Goal: Use online tool/utility

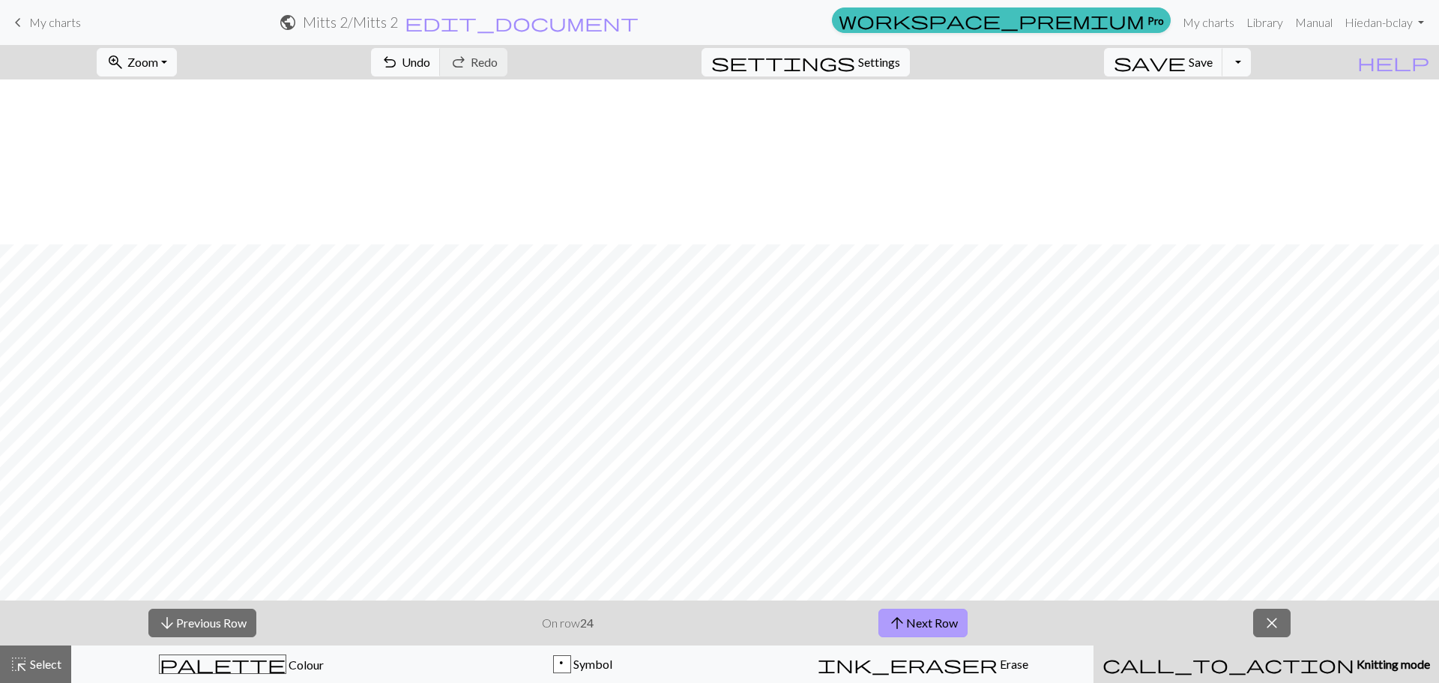
scroll to position [165, 0]
click at [947, 611] on button "arrow_upward Next Row" at bounding box center [923, 623] width 89 height 28
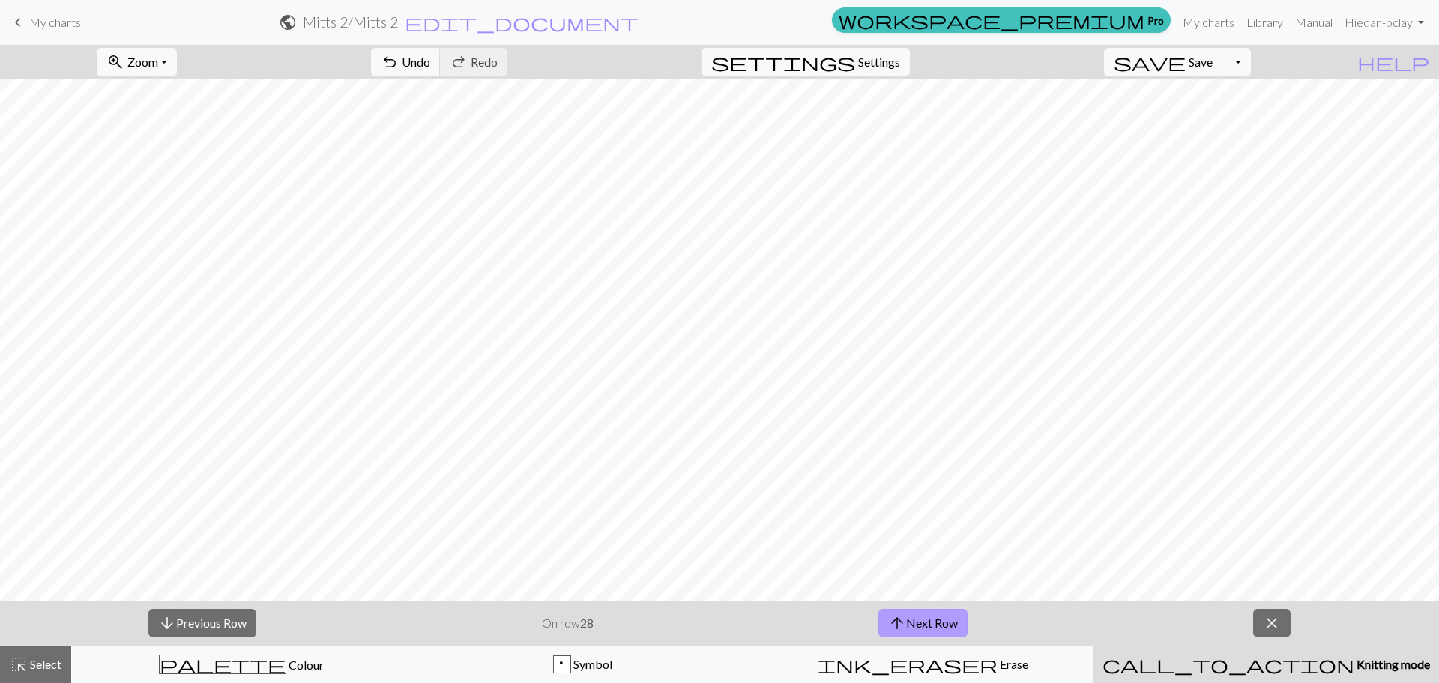
click at [947, 611] on button "arrow_upward Next Row" at bounding box center [923, 623] width 89 height 28
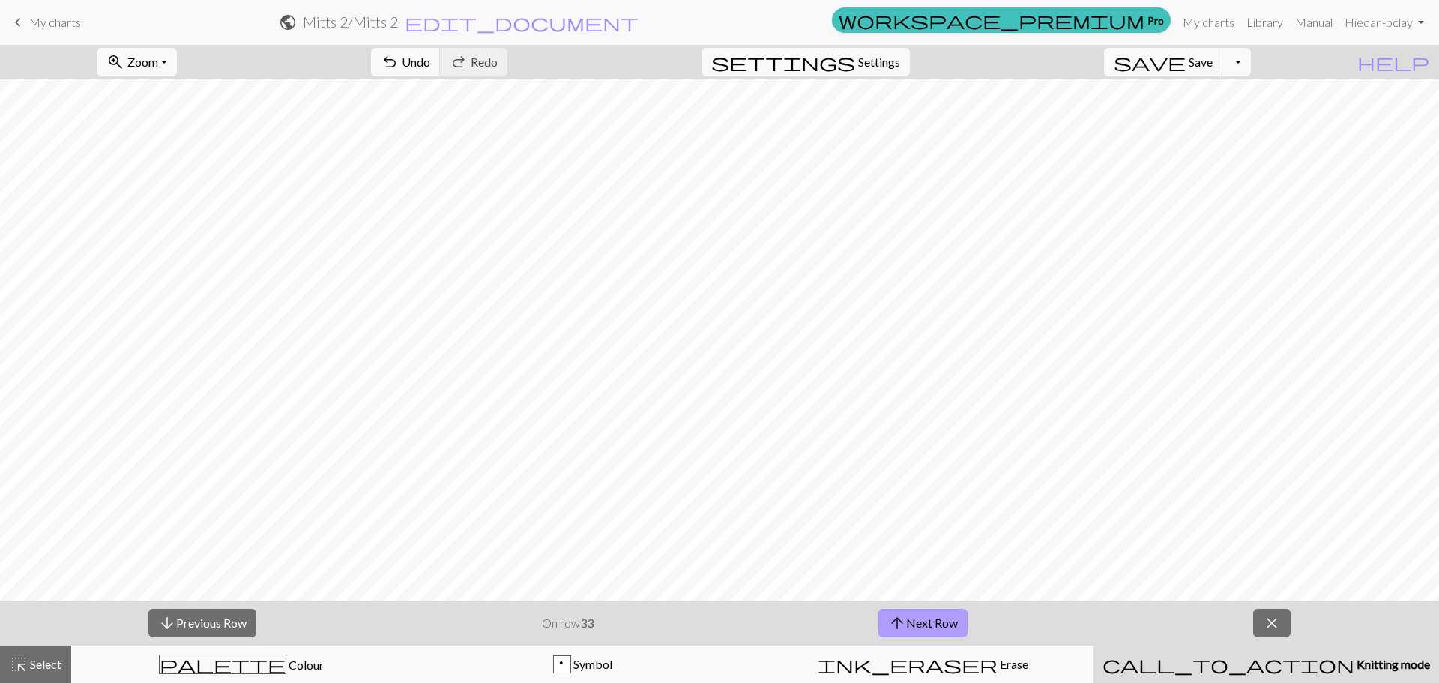
click at [947, 611] on button "arrow_upward Next Row" at bounding box center [923, 623] width 89 height 28
click at [879, 609] on button "arrow_upward Next Row" at bounding box center [923, 623] width 89 height 28
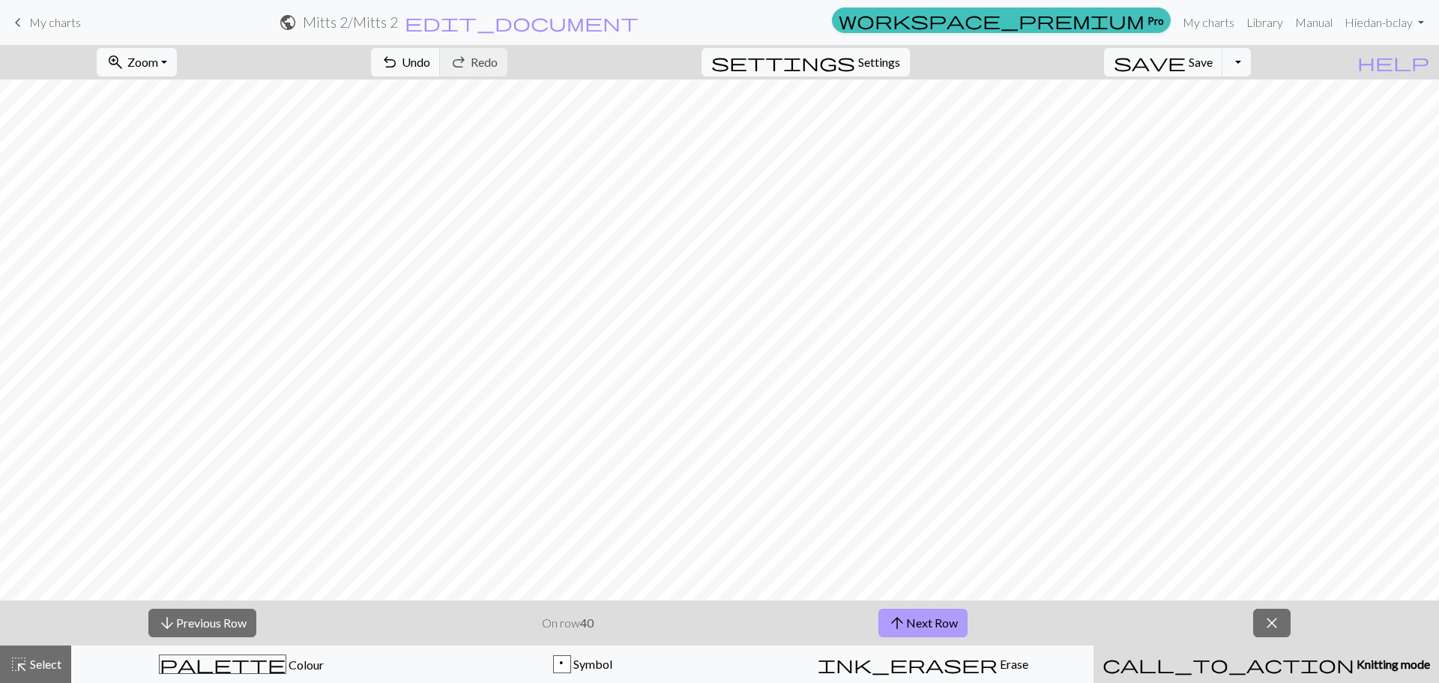
click at [879, 609] on button "arrow_upward Next Row" at bounding box center [923, 623] width 89 height 28
click at [251, 624] on button "arrow_downward Previous Row" at bounding box center [202, 623] width 108 height 28
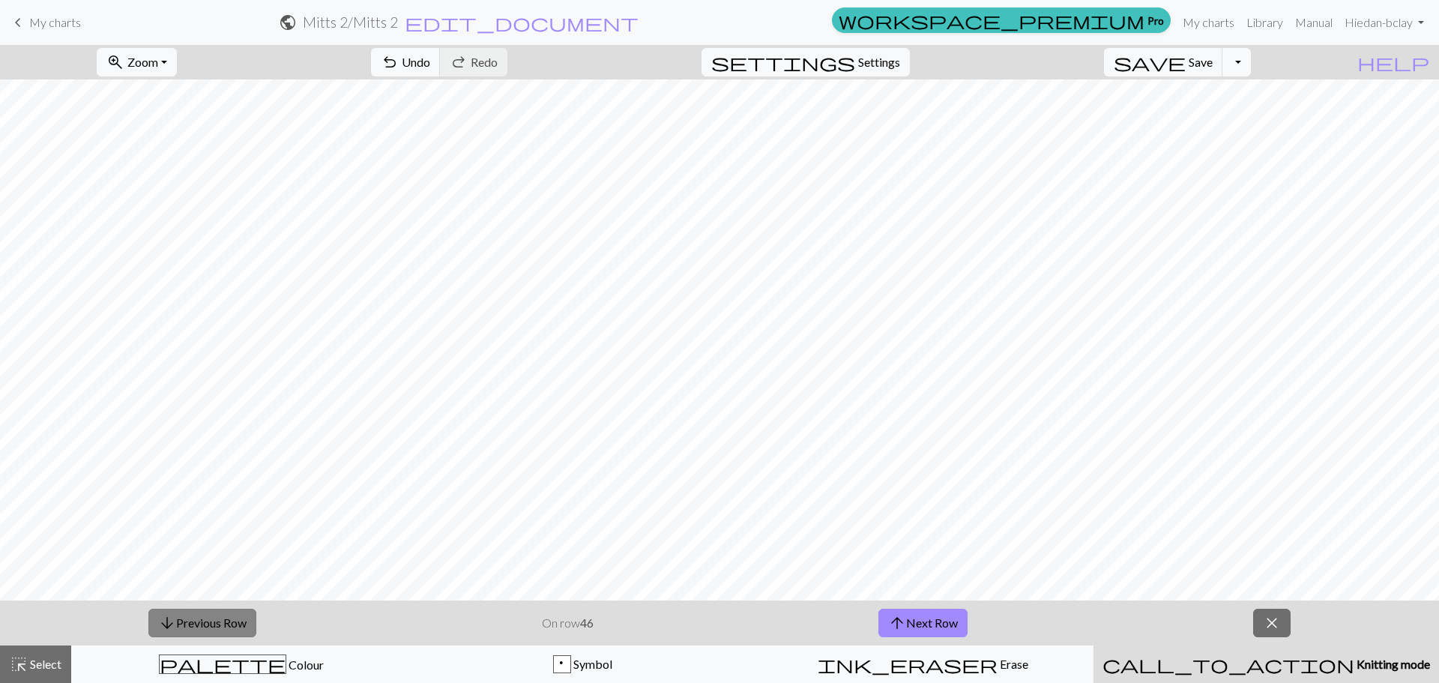
click at [148, 609] on button "arrow_downward Previous Row" at bounding box center [202, 623] width 108 height 28
